Goal: Task Accomplishment & Management: Use online tool/utility

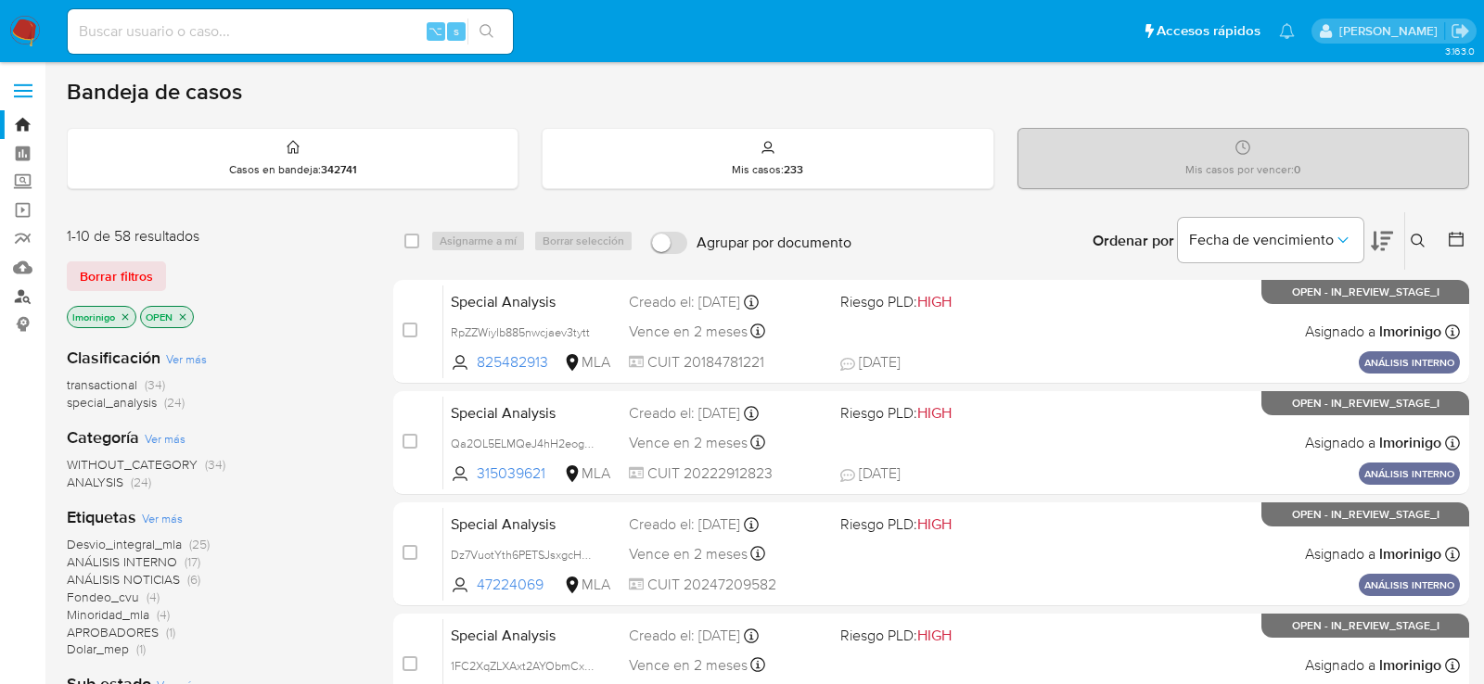
click at [22, 297] on link "Buscador de personas" at bounding box center [110, 296] width 221 height 29
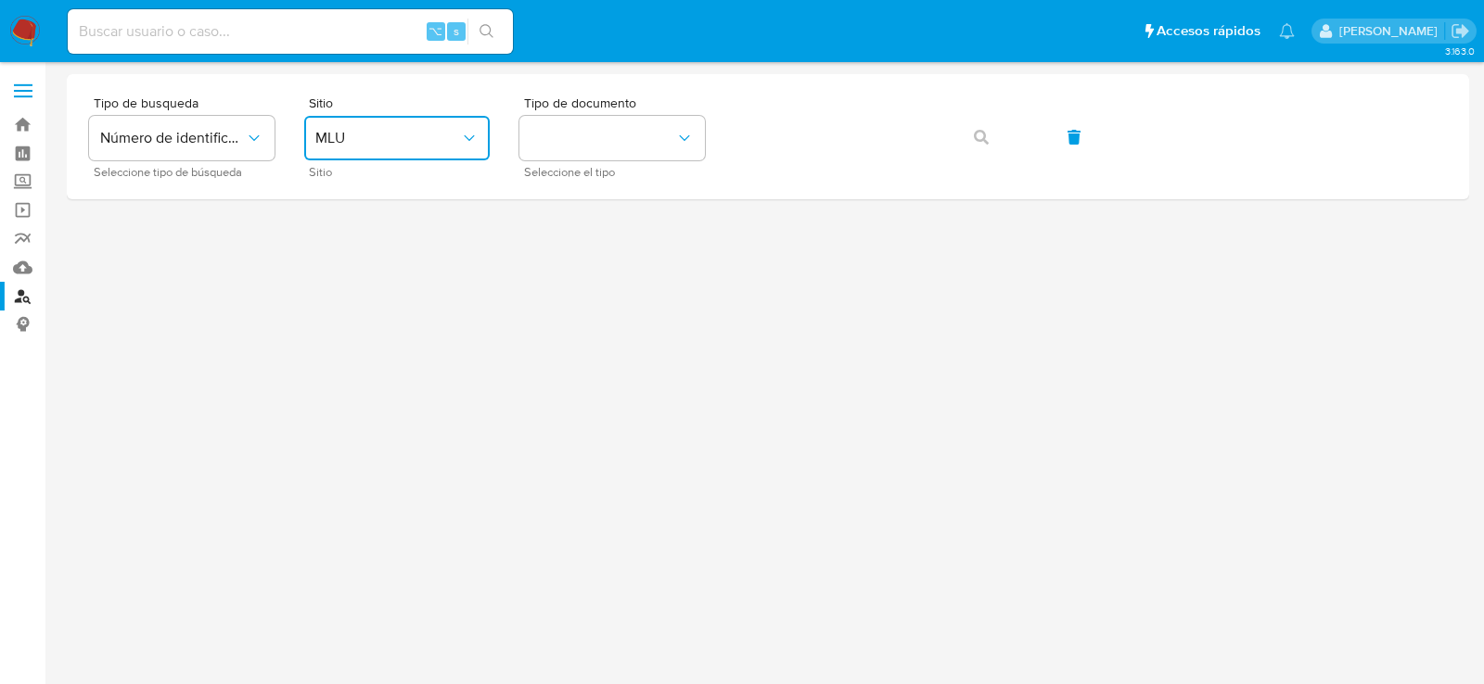
click at [427, 155] on button "MLU" at bounding box center [396, 138] width 185 height 45
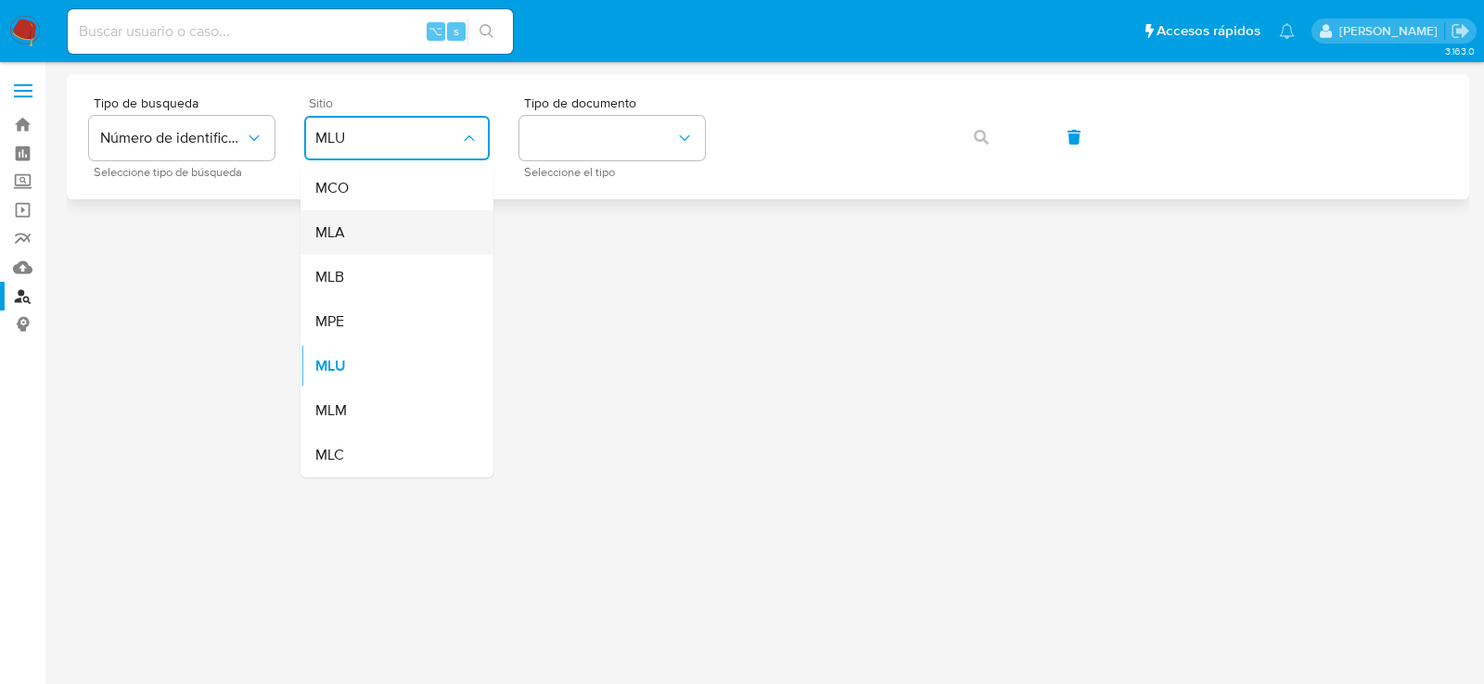
click at [428, 228] on div "MLA" at bounding box center [391, 232] width 152 height 45
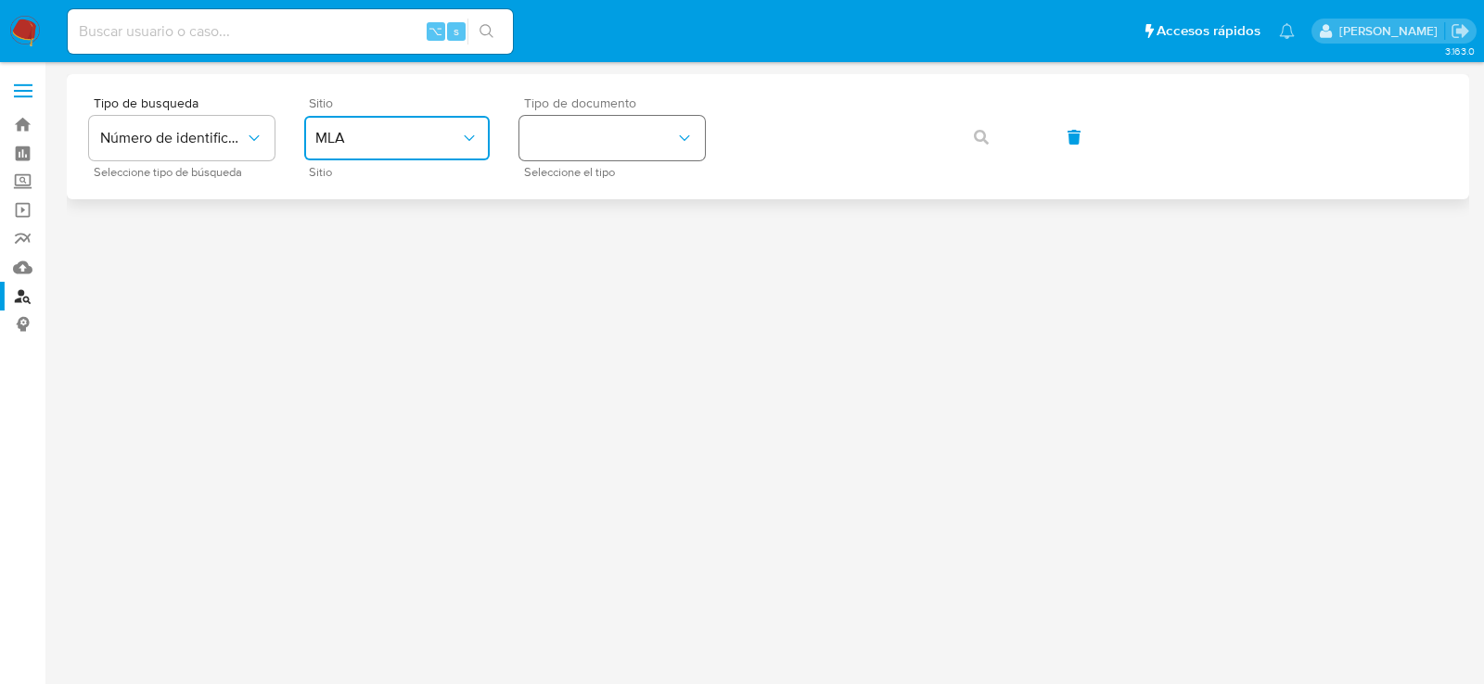
click at [661, 139] on button "identificationType" at bounding box center [611, 138] width 185 height 45
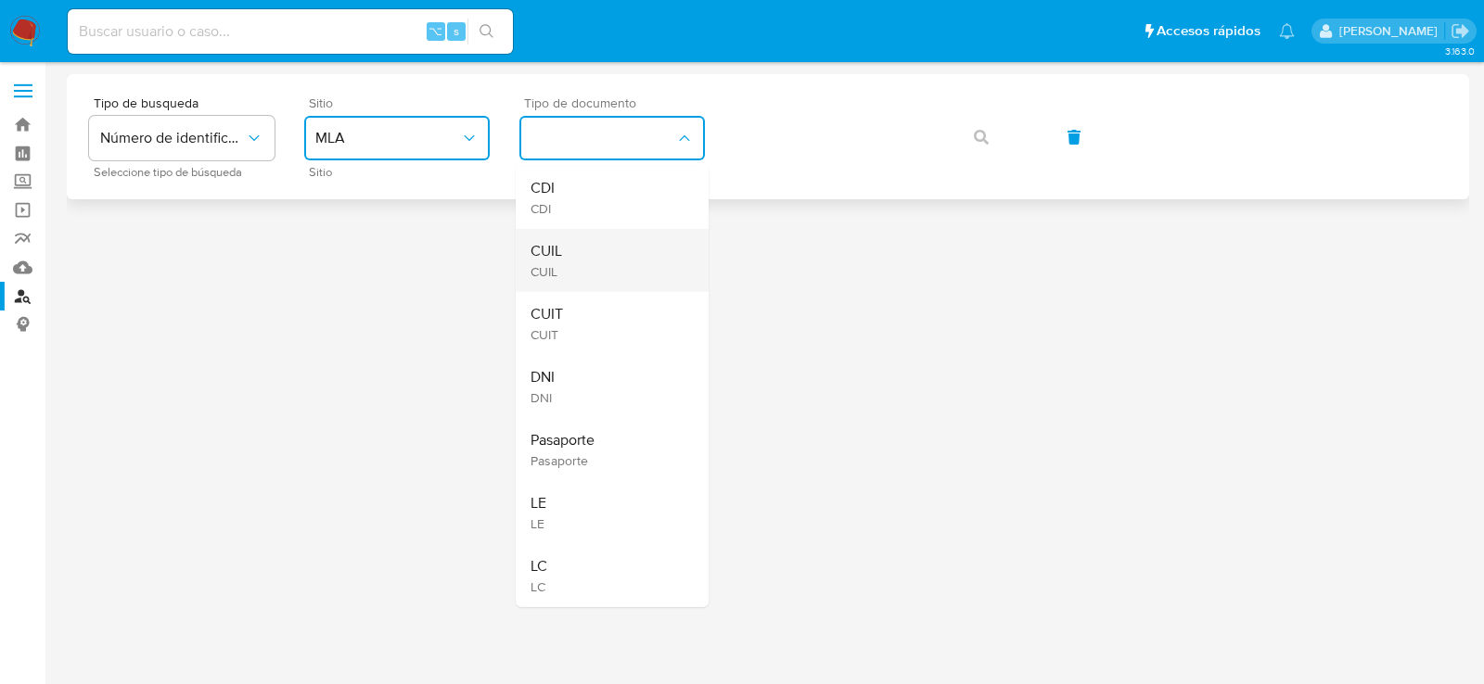
click at [656, 263] on div "CUIL CUIL" at bounding box center [606, 260] width 152 height 63
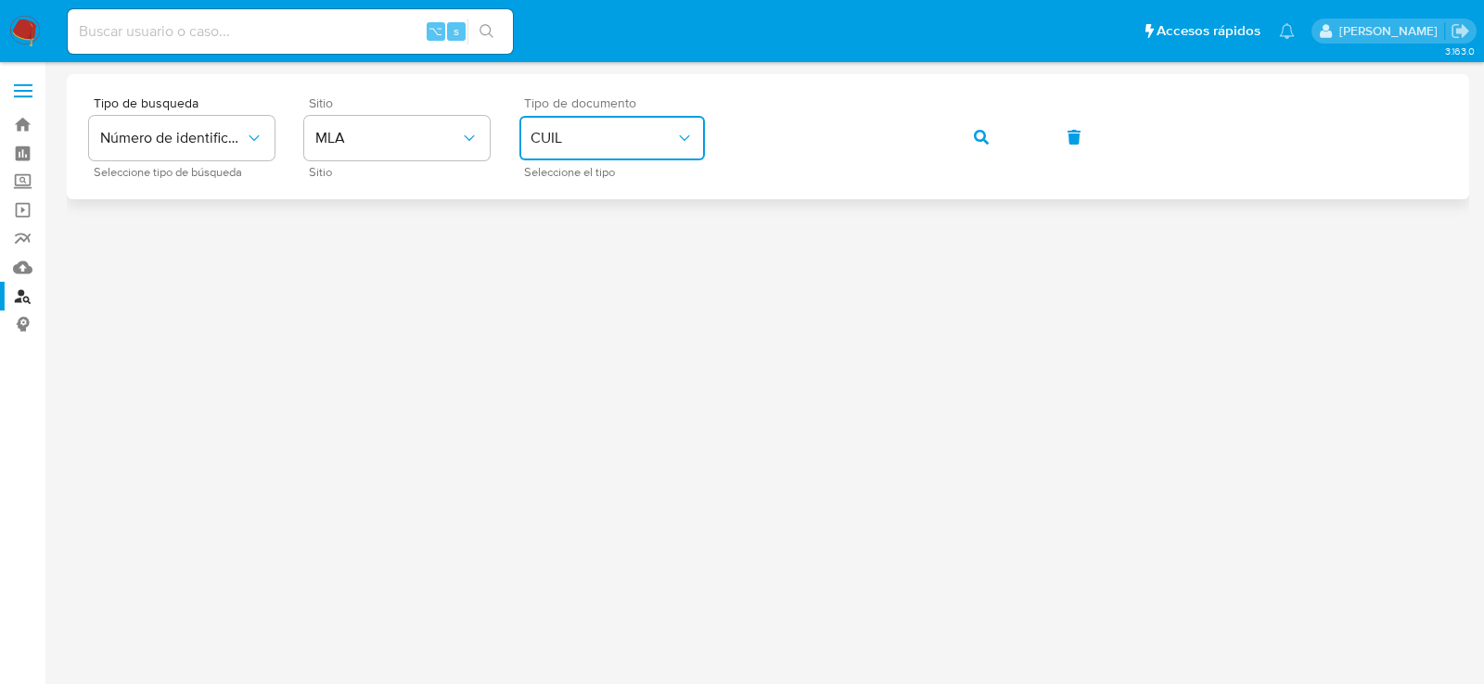
click at [1005, 161] on div "Tipo de busqueda Número de identificación Seleccione tipo de búsqueda Sitio MLA…" at bounding box center [767, 136] width 1357 height 81
click at [990, 147] on button "button" at bounding box center [980, 137] width 63 height 45
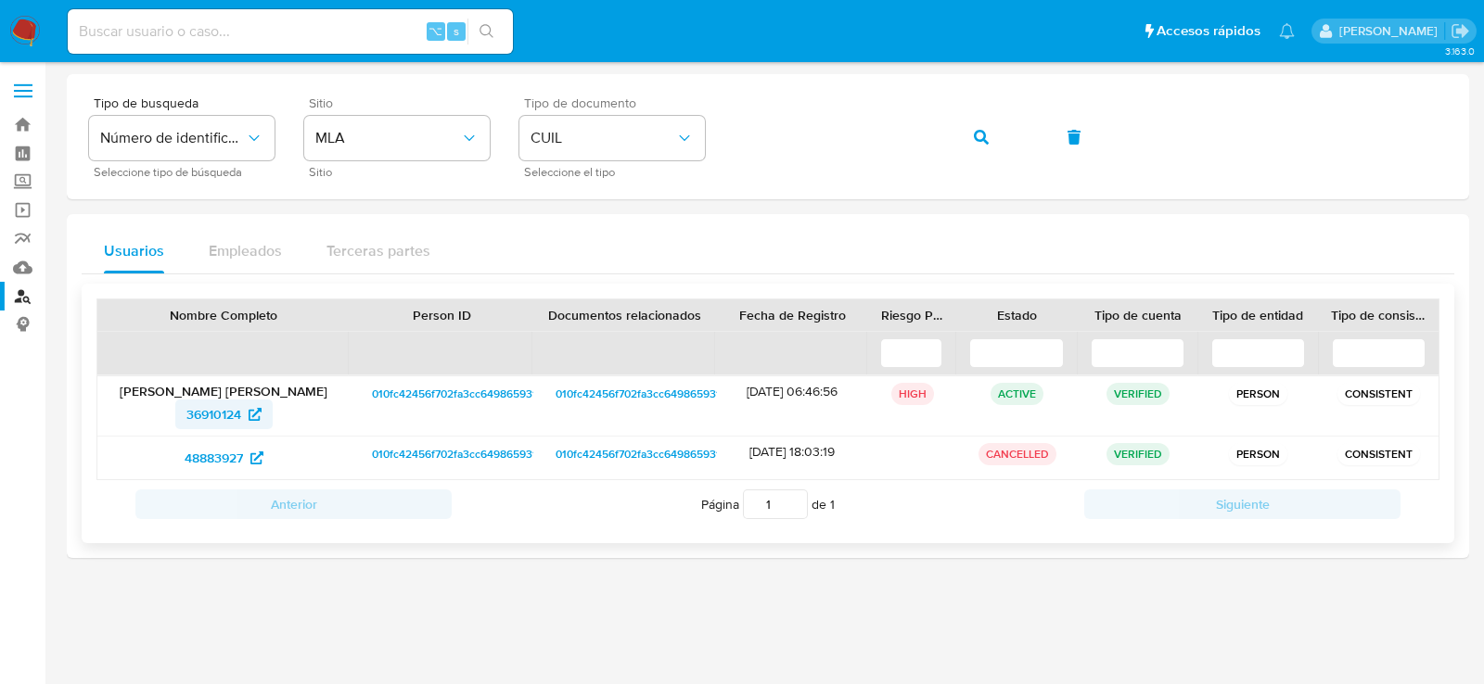
drag, startPoint x: 140, startPoint y: 415, endPoint x: 243, endPoint y: 419, distance: 103.0
click at [244, 420] on div "36910124" at bounding box center [223, 415] width 226 height 30
click at [962, 134] on button "button" at bounding box center [980, 137] width 63 height 45
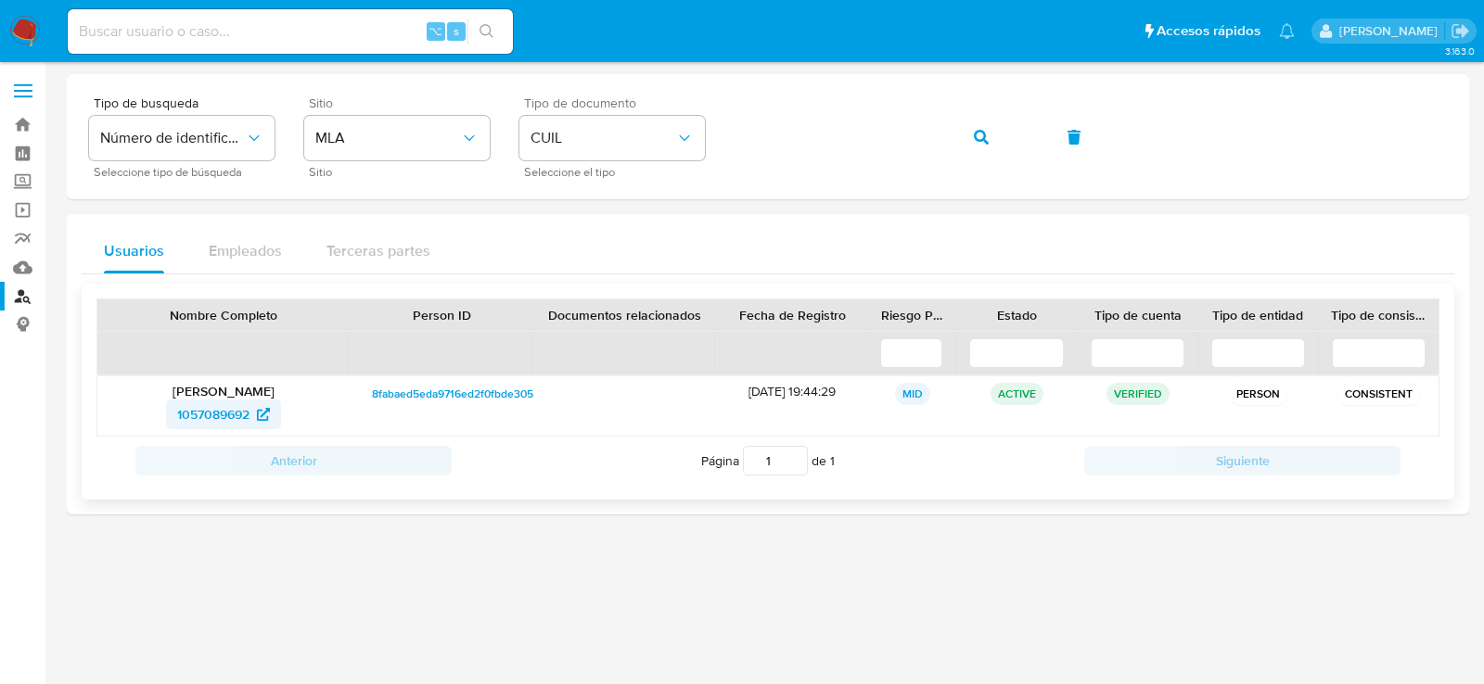
drag, startPoint x: 152, startPoint y: 422, endPoint x: 249, endPoint y: 419, distance: 97.4
click at [249, 419] on div "1057089692" at bounding box center [223, 415] width 226 height 30
click at [1013, 135] on div "Tipo de busqueda Número de identificación Seleccione tipo de búsqueda Sitio MLA…" at bounding box center [767, 136] width 1357 height 81
click at [975, 138] on icon "button" at bounding box center [981, 137] width 15 height 15
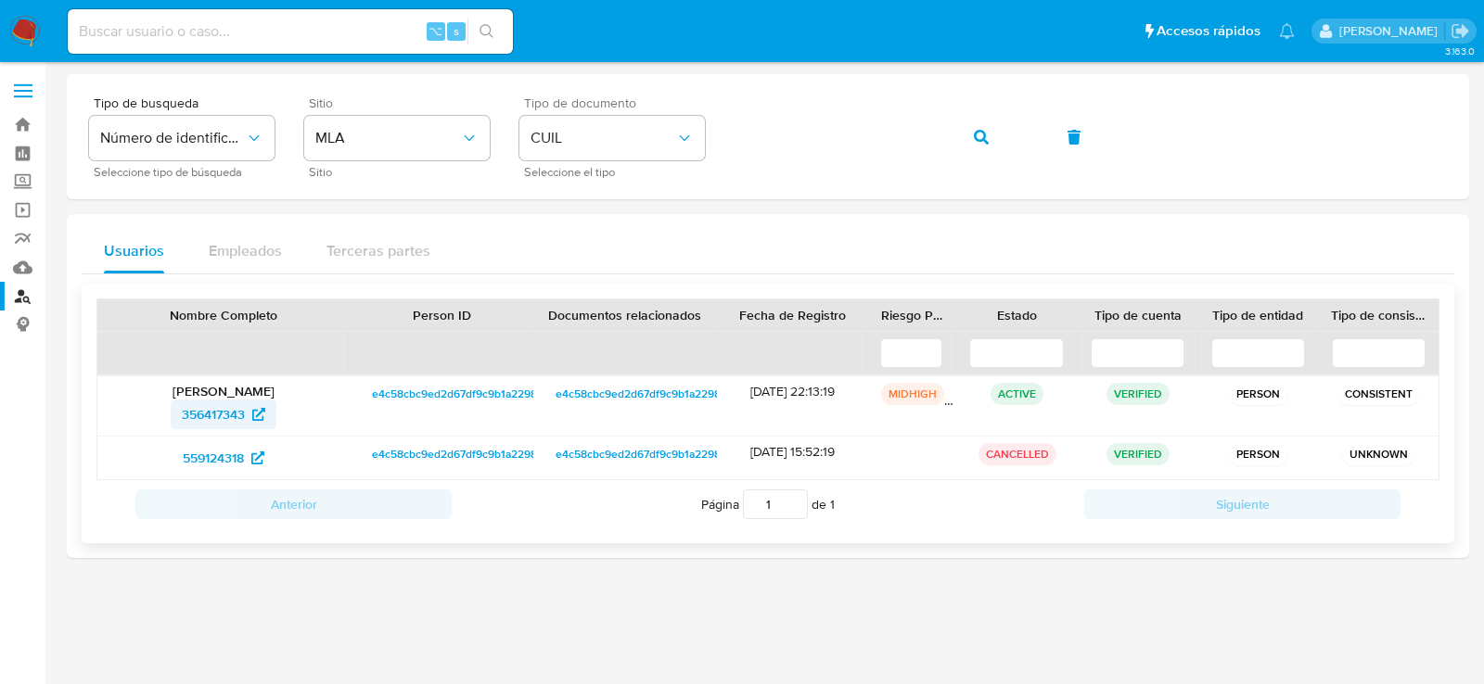
drag, startPoint x: 168, startPoint y: 417, endPoint x: 248, endPoint y: 411, distance: 80.0
click at [248, 412] on div "356417343" at bounding box center [223, 415] width 226 height 30
